Goal: Find specific page/section: Find specific page/section

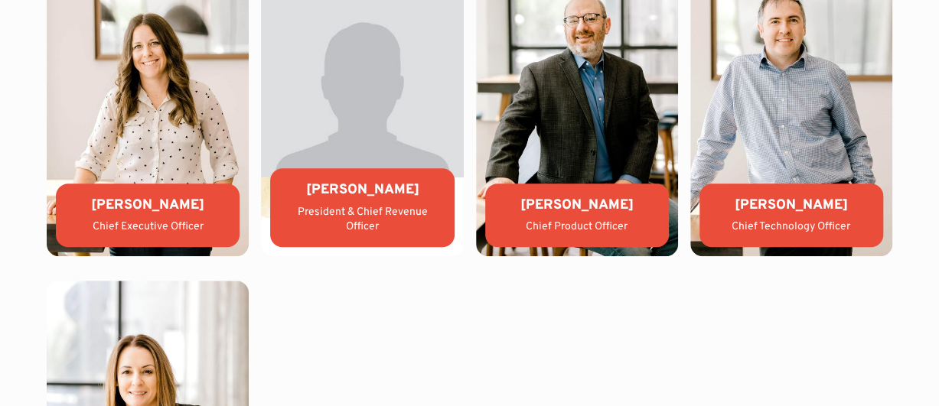
click at [170, 215] on div "[PERSON_NAME]" at bounding box center [147, 205] width 159 height 19
drag, startPoint x: 93, startPoint y: 270, endPoint x: 201, endPoint y: 275, distance: 108.7
click at [201, 215] on div "[PERSON_NAME]" at bounding box center [147, 205] width 159 height 19
copy div "[PERSON_NAME]"
click at [162, 215] on div "[PERSON_NAME]" at bounding box center [147, 205] width 159 height 19
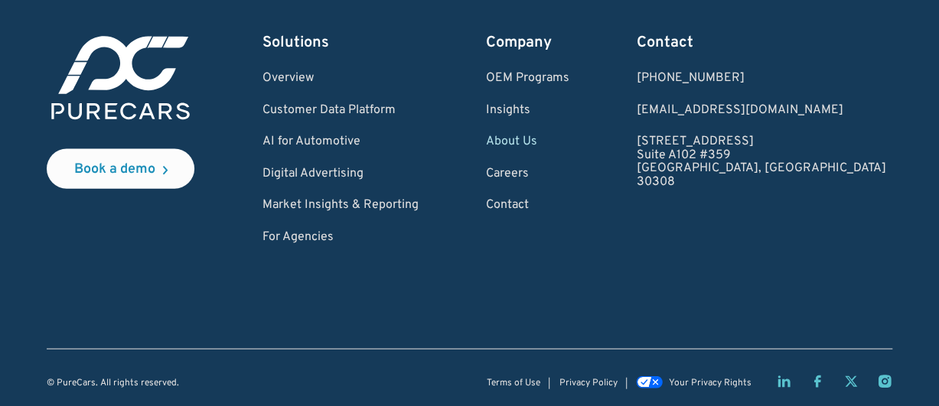
scroll to position [4423, 0]
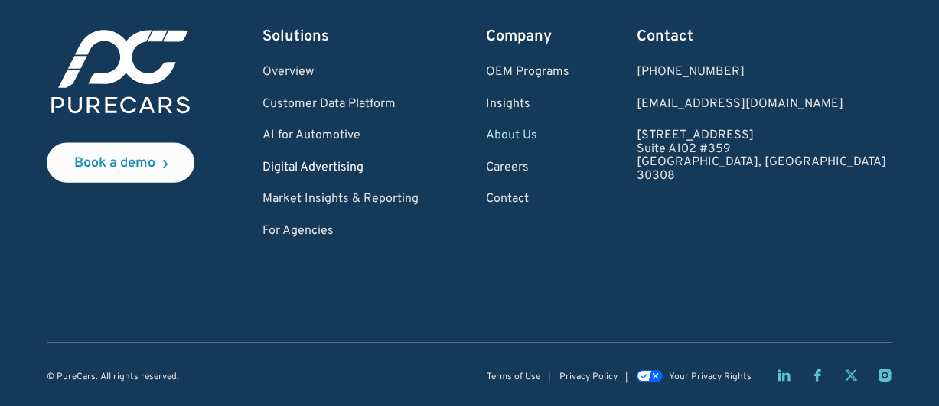
click at [372, 175] on link "Digital Advertising" at bounding box center [340, 168] width 156 height 14
